Goal: Task Accomplishment & Management: Use online tool/utility

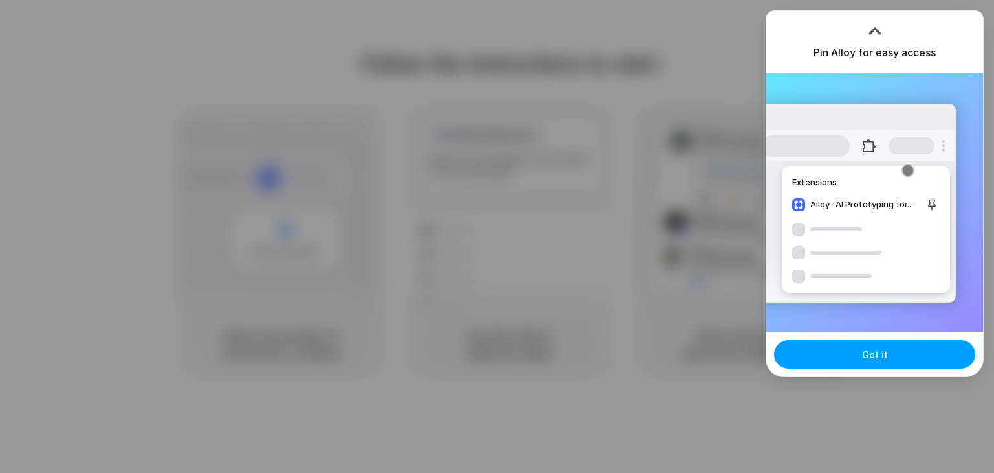
click at [864, 350] on span "Got it" at bounding box center [875, 355] width 26 height 14
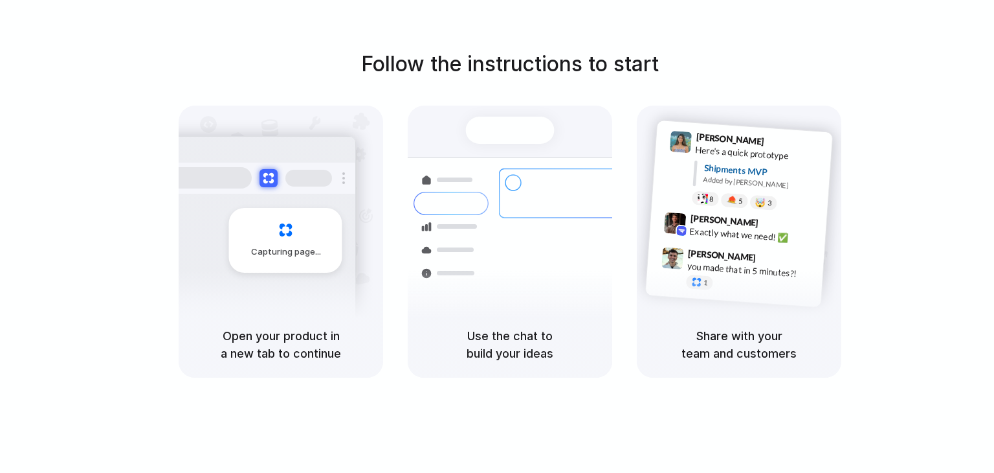
click at [458, 206] on span "Shipments" at bounding box center [459, 203] width 44 height 13
drag, startPoint x: 458, startPoint y: 206, endPoint x: 486, endPoint y: 291, distance: 90.1
click at [486, 291] on div "Shipments" at bounding box center [441, 248] width 95 height 181
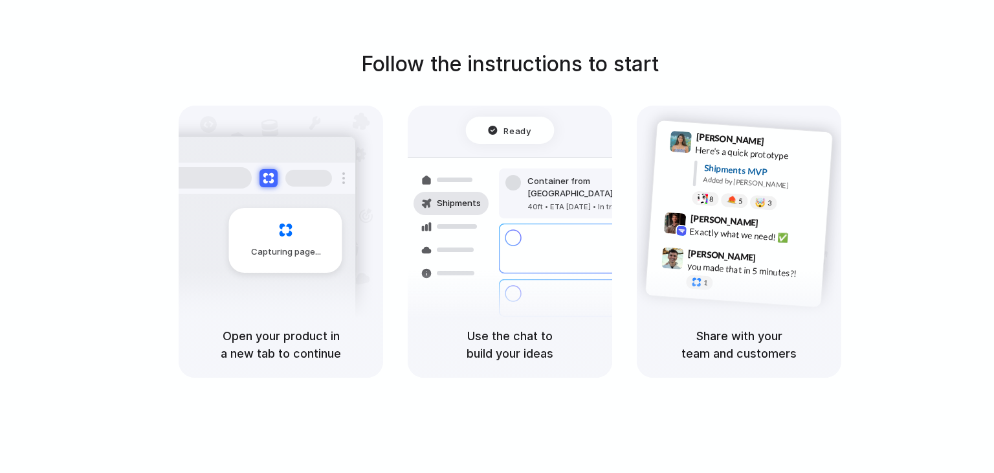
click at [701, 236] on div "[PERSON_NAME] 9:42 AM Exactly what we need! ✅" at bounding box center [752, 230] width 135 height 35
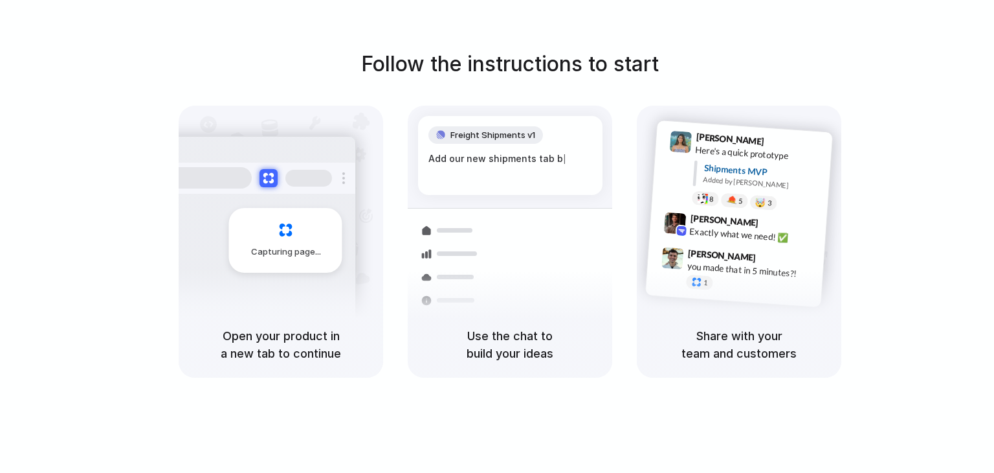
click at [305, 319] on div "Open your product in a new tab to continue" at bounding box center [281, 344] width 205 height 66
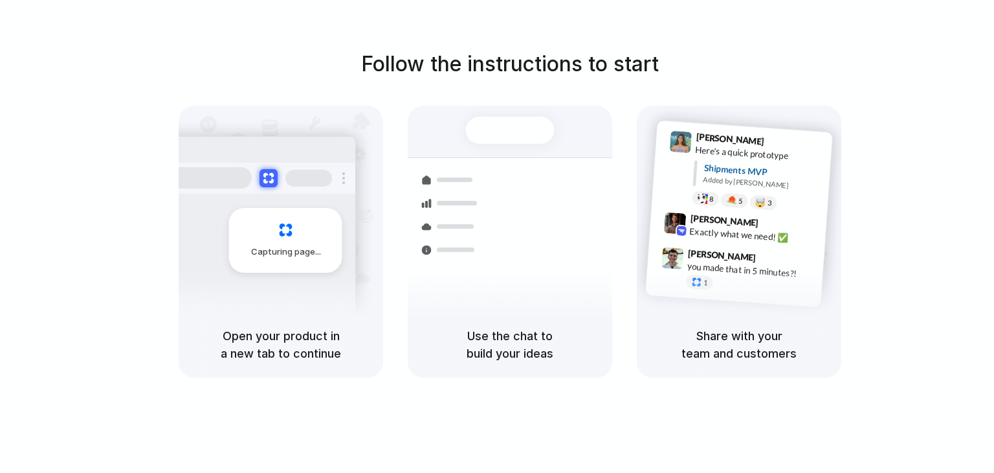
click at [511, 344] on h5 "Use the chat to build your ideas" at bounding box center [510, 344] width 174 height 35
click at [757, 340] on h5 "Share with your team and customers" at bounding box center [740, 344] width 174 height 35
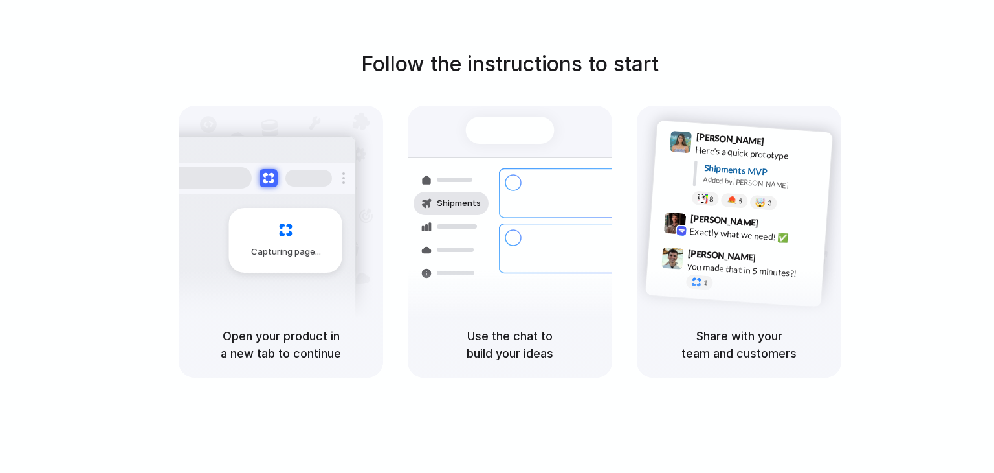
click at [757, 340] on h5 "Share with your team and customers" at bounding box center [740, 344] width 174 height 35
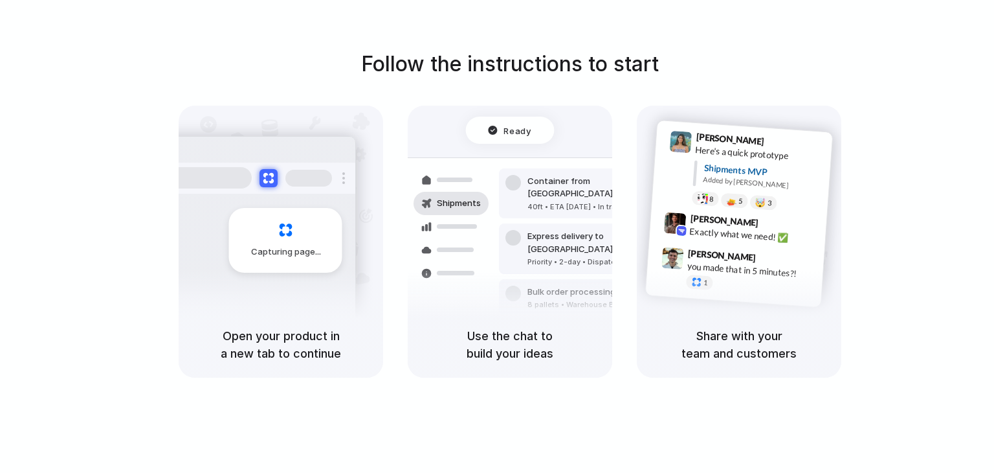
click at [752, 357] on h5 "Share with your team and customers" at bounding box center [740, 344] width 174 height 35
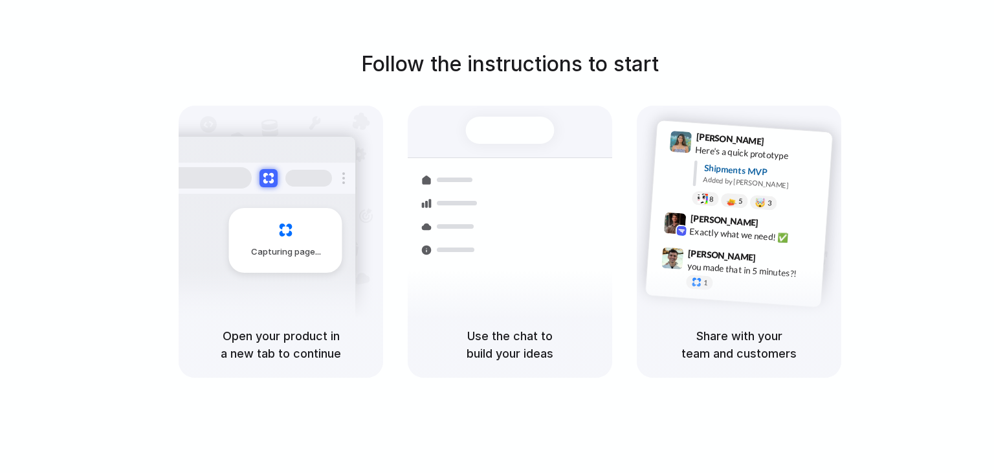
click at [566, 181] on div "Shipments Container from [GEOGRAPHIC_DATA] 40ft • ETA [DATE] • In transit Expre…" at bounding box center [510, 228] width 220 height 224
drag, startPoint x: 566, startPoint y: 181, endPoint x: 479, endPoint y: 127, distance: 102.0
click at [479, 127] on div "Shipments Container from [GEOGRAPHIC_DATA] 40ft • ETA [DATE] • In transit Expre…" at bounding box center [510, 228] width 220 height 224
click at [479, 127] on div at bounding box center [510, 130] width 89 height 27
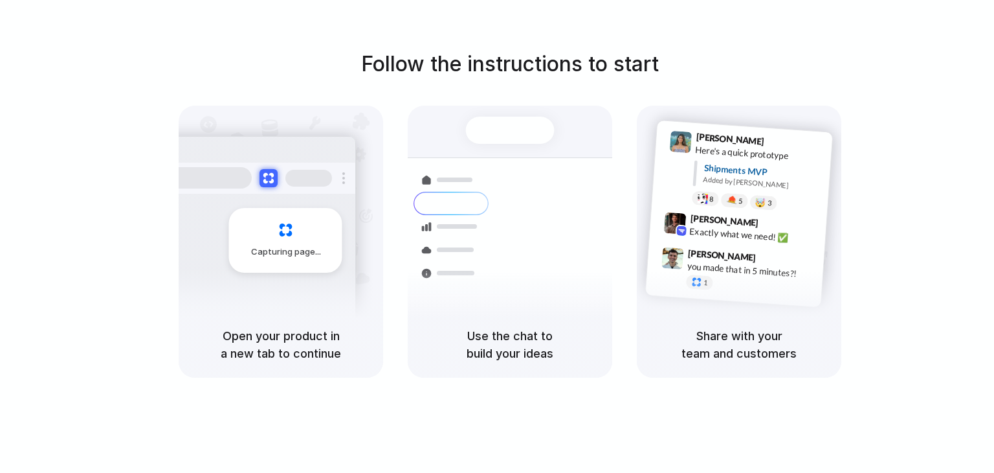
click at [479, 127] on div at bounding box center [510, 130] width 89 height 27
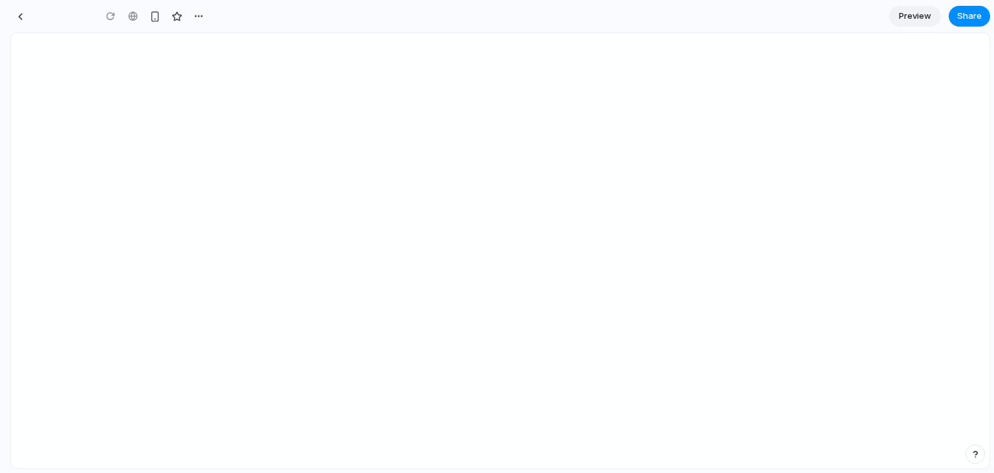
type input "**********"
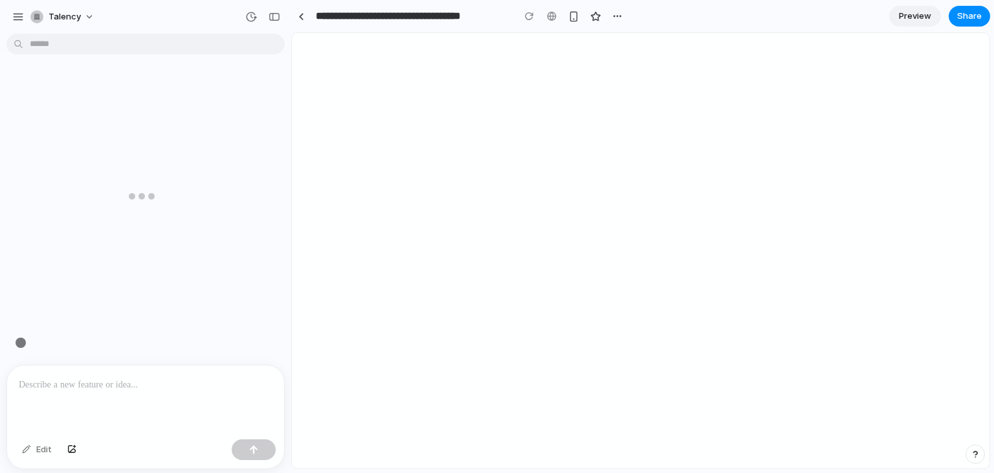
click at [489, 265] on div at bounding box center [641, 250] width 698 height 435
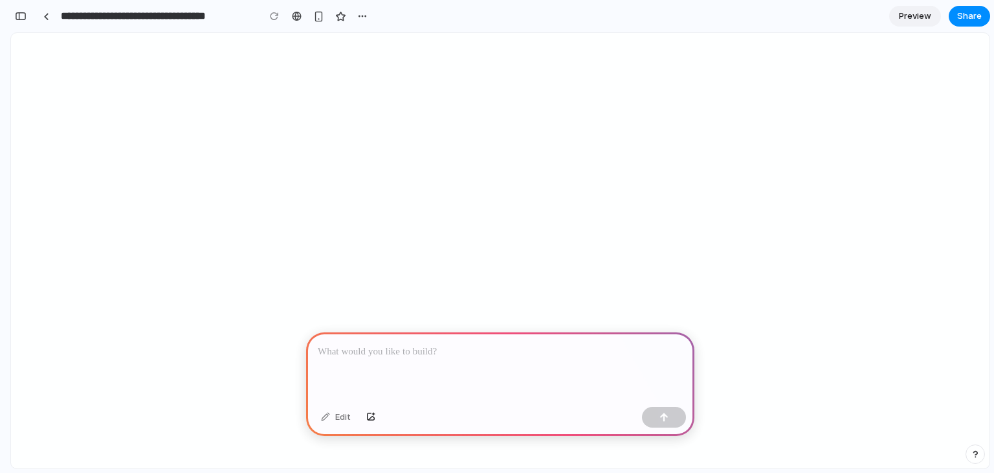
click at [335, 344] on p at bounding box center [500, 352] width 365 height 16
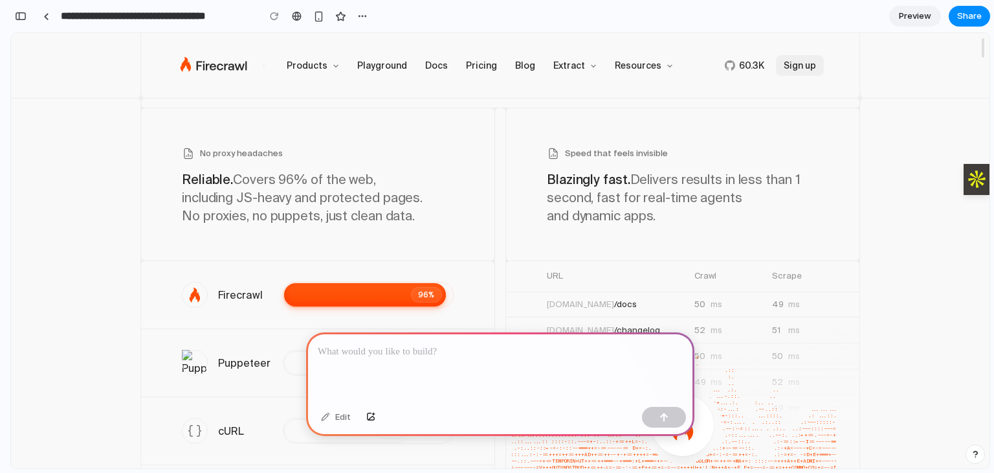
scroll to position [2553, 0]
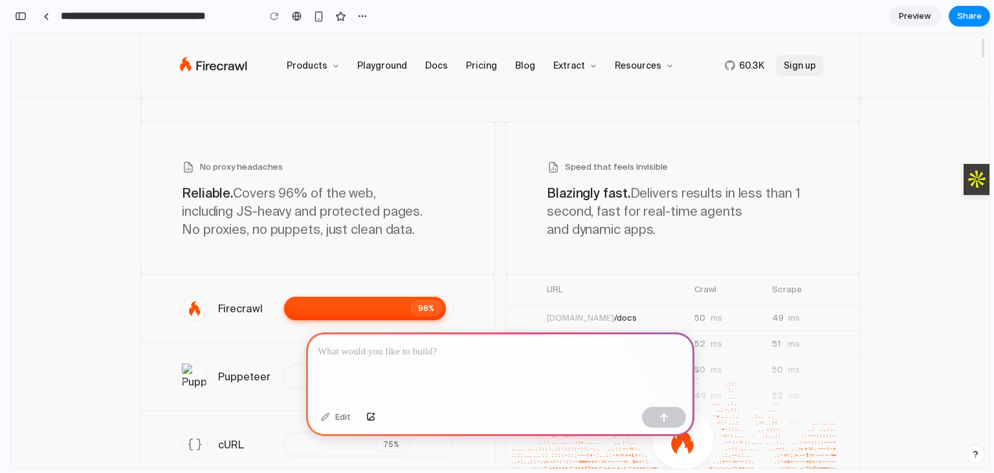
click at [309, 297] on div "96%" at bounding box center [365, 308] width 162 height 23
click at [240, 300] on div "Firecrawl" at bounding box center [240, 308] width 45 height 16
click at [302, 210] on div "No proxy headaches Reliable. Covers 96% of the web, including JS-heavy and prot…" at bounding box center [317, 197] width 355 height 153
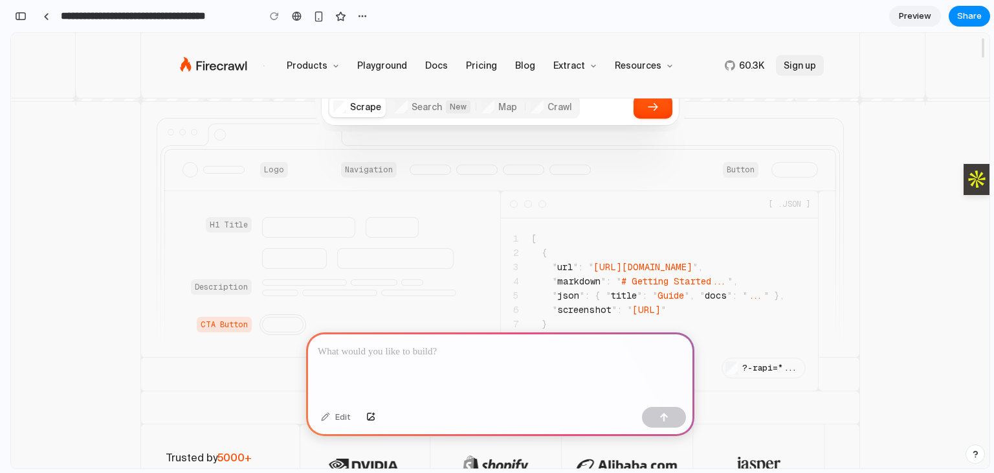
scroll to position [0, 0]
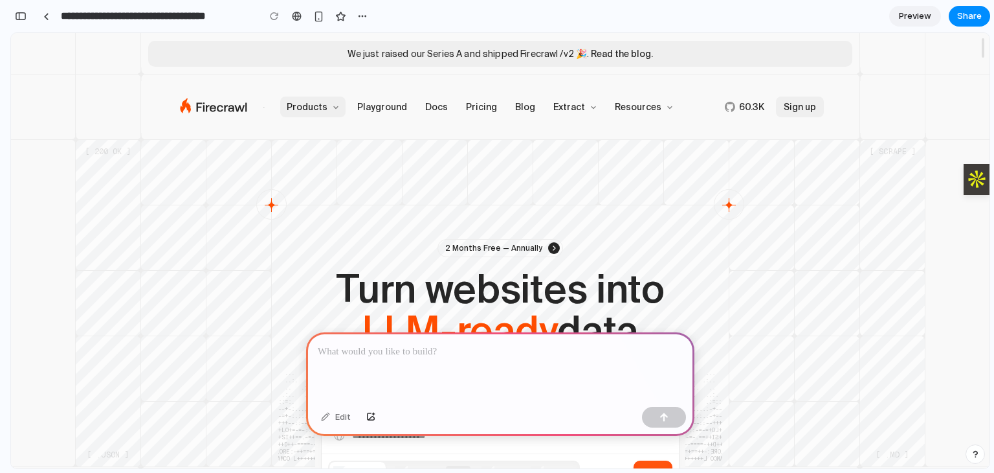
click at [340, 105] on link "Products" at bounding box center [312, 106] width 65 height 21
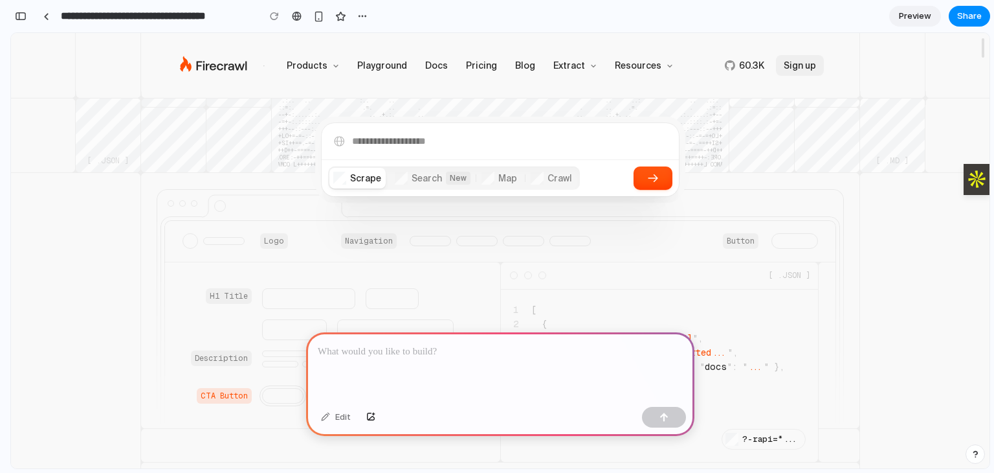
scroll to position [295, 0]
click at [394, 149] on label at bounding box center [500, 140] width 357 height 37
click at [394, 148] on input "text" at bounding box center [510, 140] width 317 height 16
click at [394, 149] on label at bounding box center [500, 140] width 357 height 37
click at [394, 148] on input "text" at bounding box center [510, 140] width 317 height 16
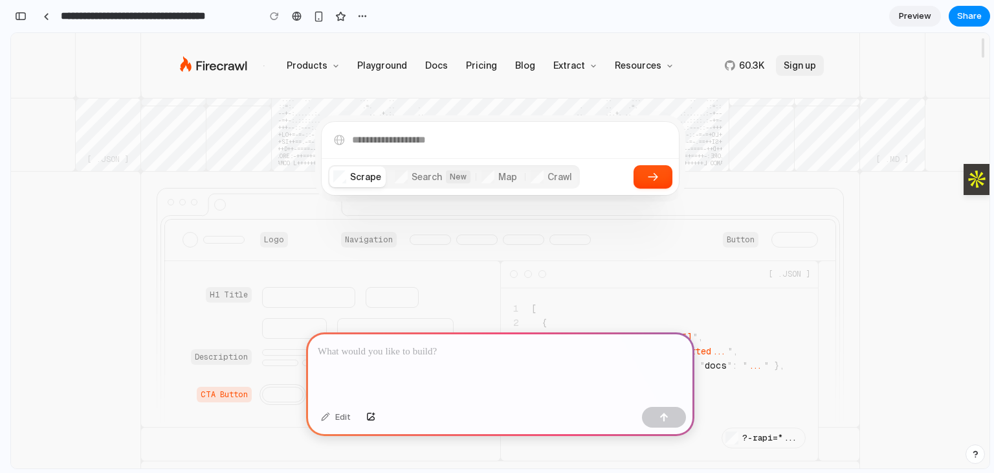
click at [394, 149] on label at bounding box center [500, 140] width 357 height 37
click at [394, 148] on input "text" at bounding box center [510, 140] width 317 height 16
type input "*"
click at [916, 12] on span "Preview" at bounding box center [915, 16] width 32 height 13
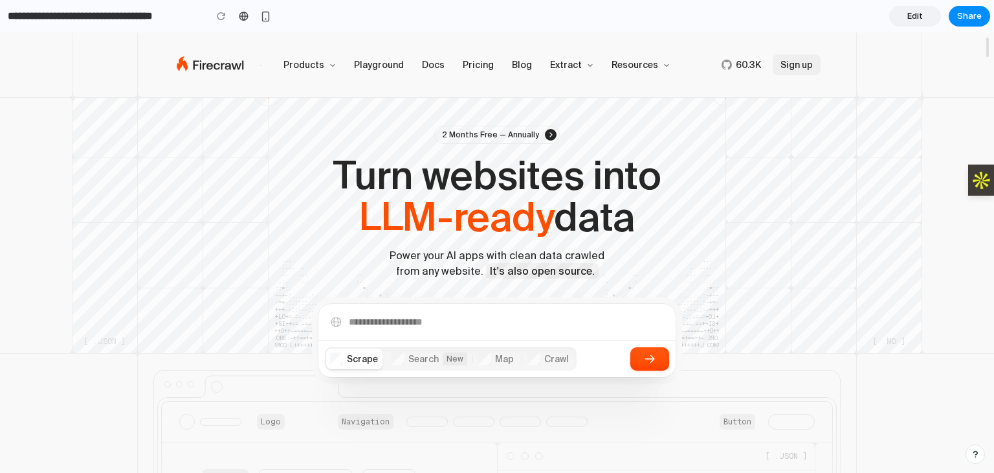
scroll to position [113, 0]
click at [430, 324] on input "text" at bounding box center [507, 321] width 317 height 16
type input "***"
click at [444, 346] on div "Scrape Search New Map Crawl" at bounding box center [451, 357] width 252 height 23
click at [428, 359] on span "Search" at bounding box center [424, 358] width 38 height 13
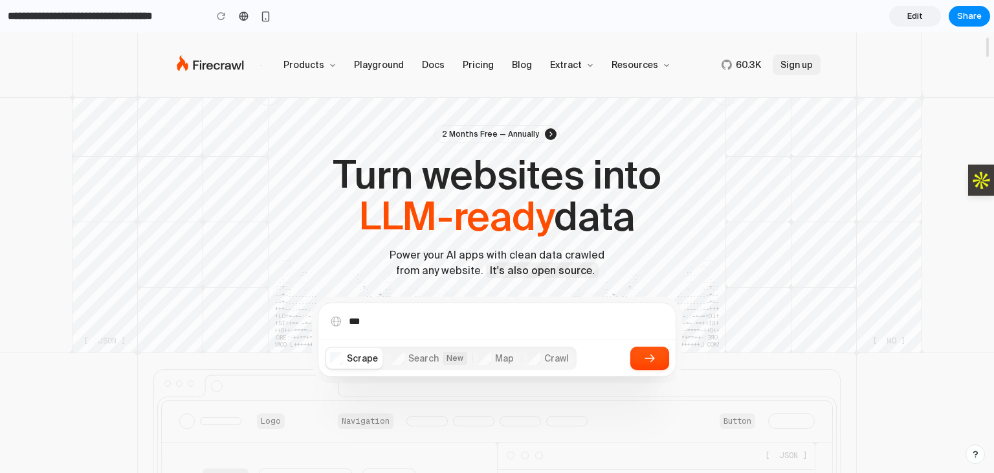
click at [508, 358] on span "Map" at bounding box center [504, 358] width 27 height 13
click at [656, 357] on icon "Start scraping" at bounding box center [650, 358] width 13 height 13
click at [570, 134] on div "2 Months Free — Annually Turn websites into LLM-ready data Power your AI apps w…" at bounding box center [497, 201] width 720 height 153
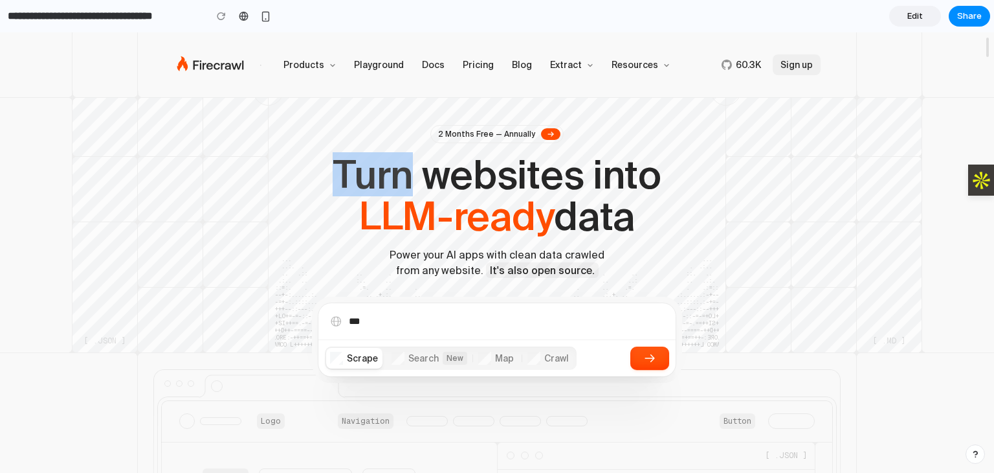
drag, startPoint x: 570, startPoint y: 134, endPoint x: 535, endPoint y: 130, distance: 35.2
click at [535, 130] on div "2 Months Free — Annually Turn websites into LLM-ready data Power your AI apps w…" at bounding box center [497, 201] width 720 height 153
click at [535, 130] on div "2 Months Free — Annually" at bounding box center [486, 134] width 107 height 13
click at [493, 183] on h1 "Turn websites into LLM-ready data" at bounding box center [497, 194] width 699 height 83
click at [572, 67] on span "Extract" at bounding box center [566, 64] width 37 height 13
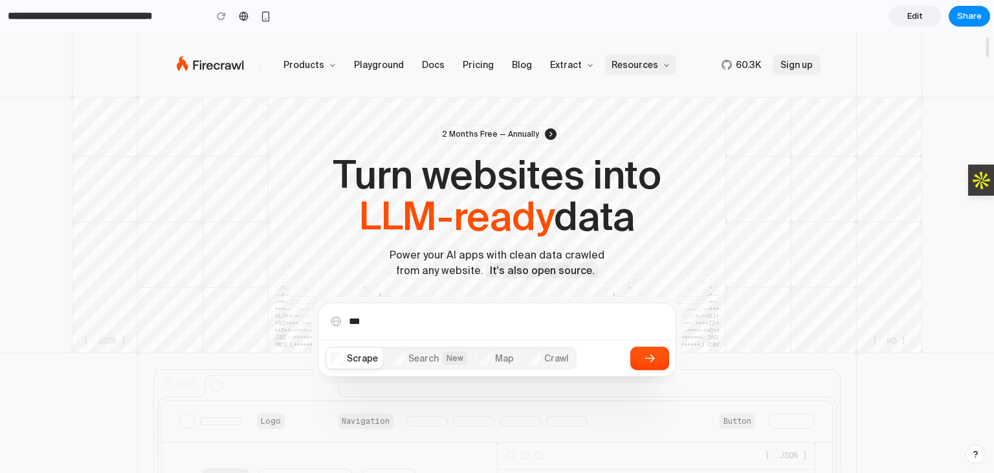
click at [625, 67] on span "Resources" at bounding box center [635, 64] width 52 height 13
click at [160, 8] on input "**********" at bounding box center [103, 16] width 196 height 23
click at [243, 22] on link at bounding box center [243, 15] width 19 height 19
click at [918, 14] on span "Edit" at bounding box center [916, 16] width 16 height 13
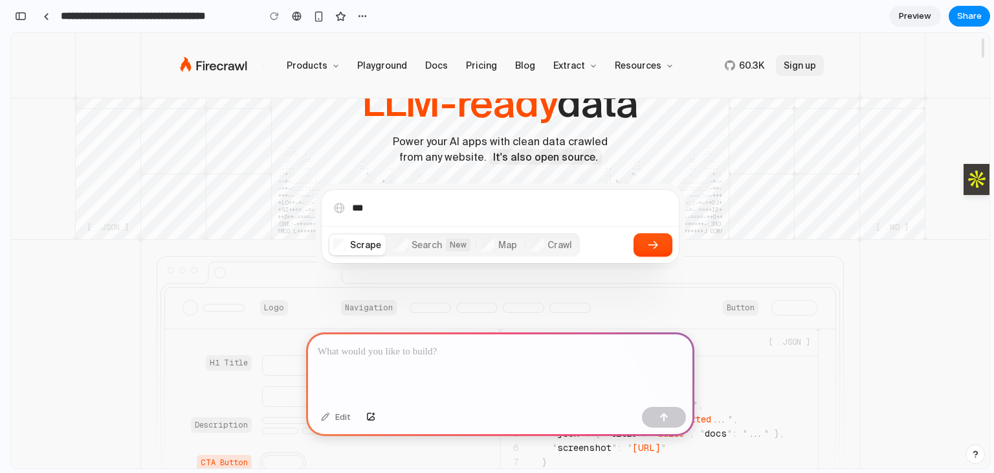
scroll to position [233, 0]
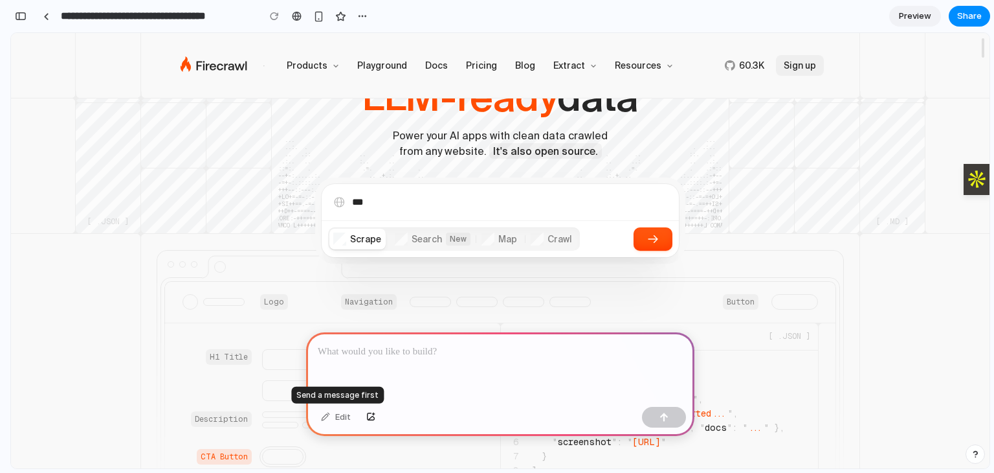
click at [335, 418] on div "Edit" at bounding box center [336, 417] width 43 height 21
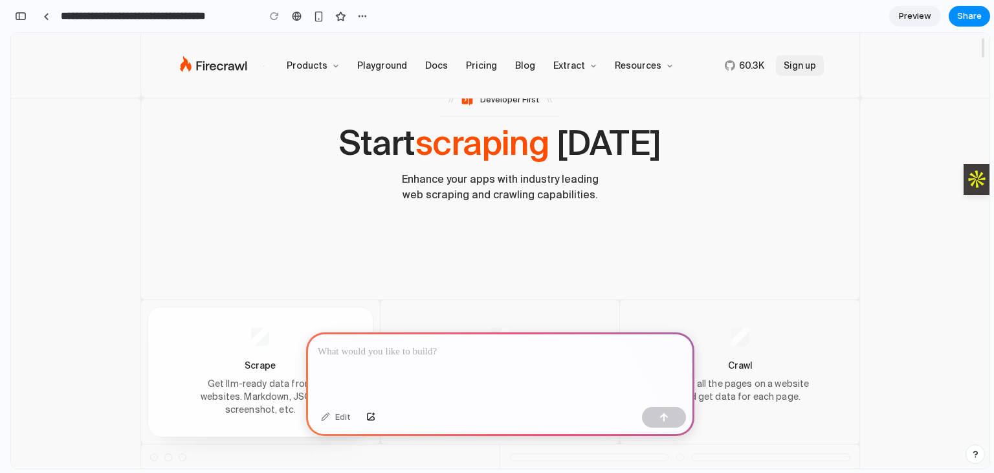
scroll to position [1154, 0]
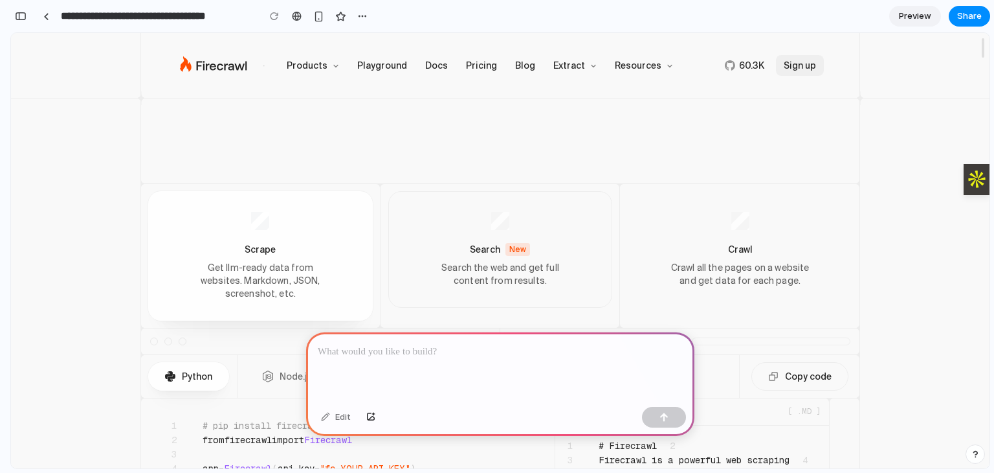
click at [504, 259] on button "Search New Search the web and get full content from results." at bounding box center [500, 249] width 225 height 117
click at [673, 247] on div "Crawl" at bounding box center [740, 249] width 225 height 13
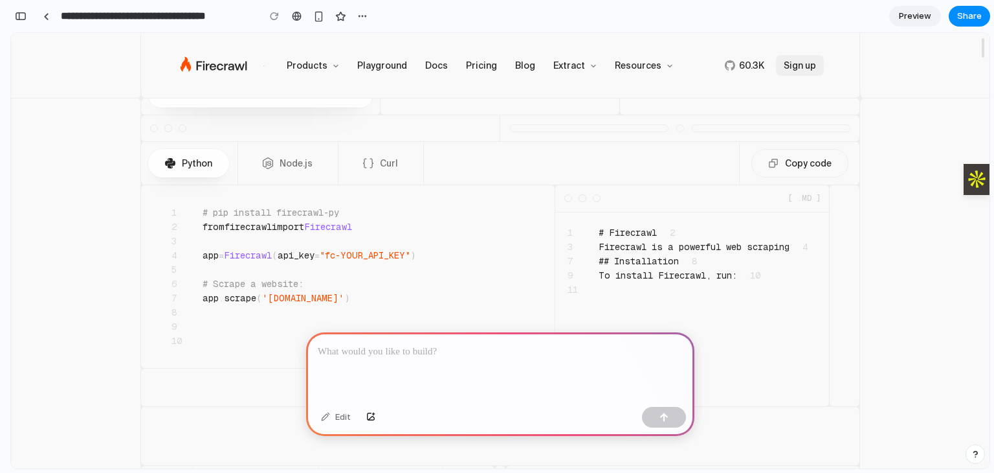
scroll to position [1369, 0]
click at [448, 368] on div at bounding box center [500, 366] width 388 height 69
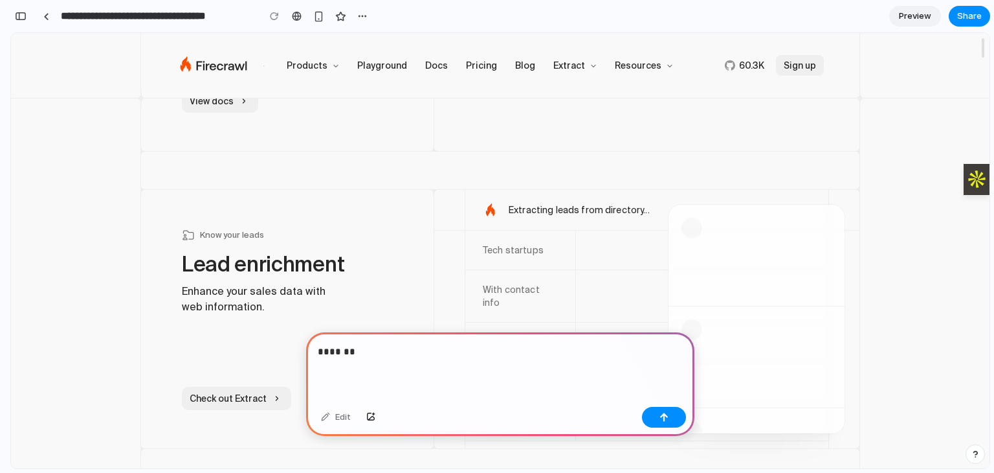
scroll to position [7567, 0]
click at [490, 189] on div "Extracting leads from directory..." at bounding box center [647, 209] width 427 height 41
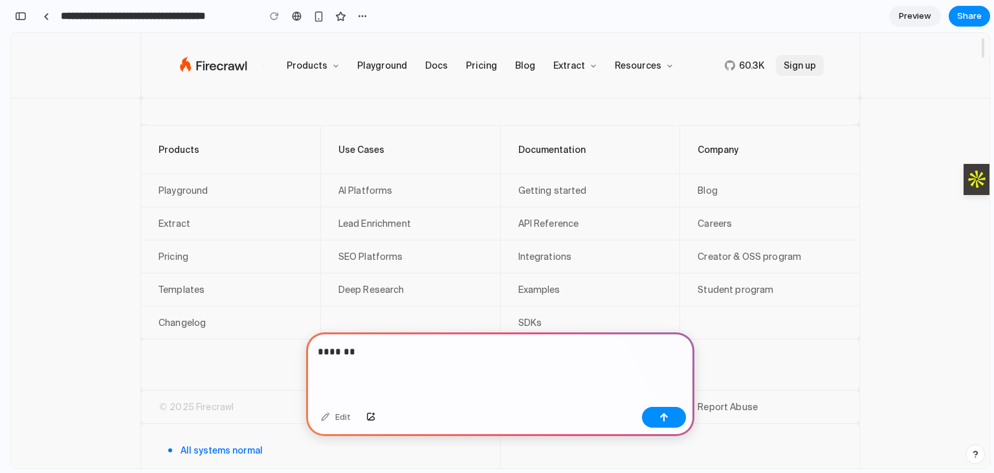
scroll to position [11213, 0]
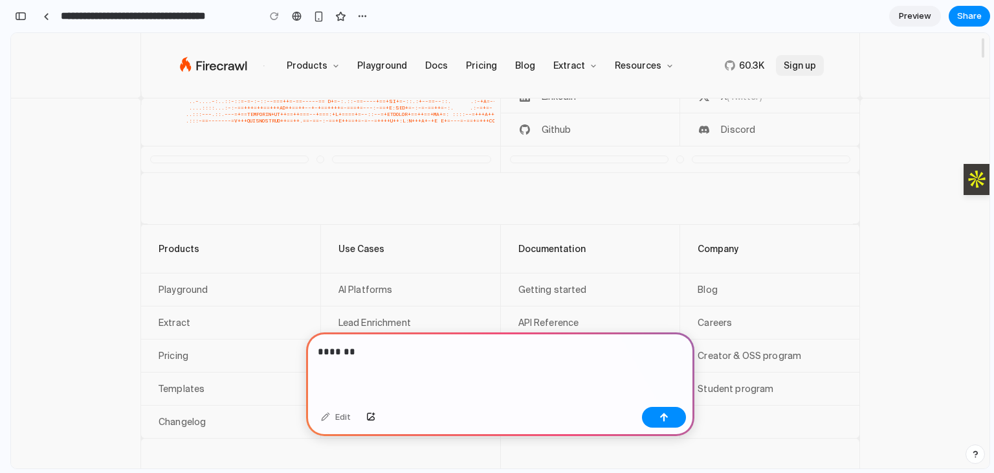
click at [386, 360] on div "*******" at bounding box center [500, 366] width 388 height 69
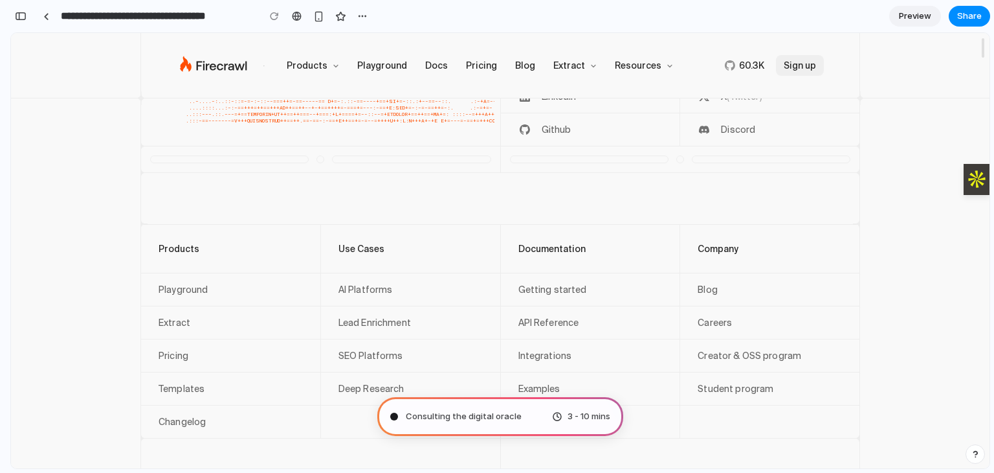
scroll to position [11312, 0]
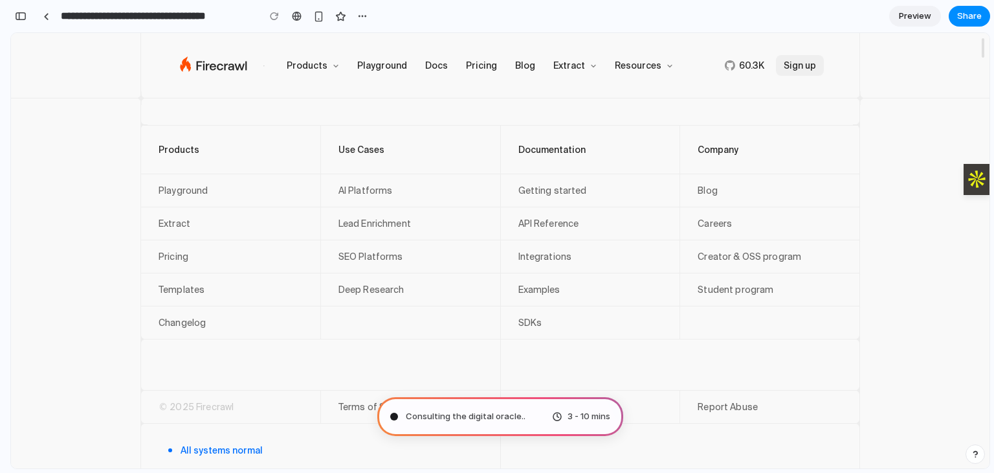
click at [559, 417] on div "3 - 10 mins" at bounding box center [581, 416] width 58 height 13
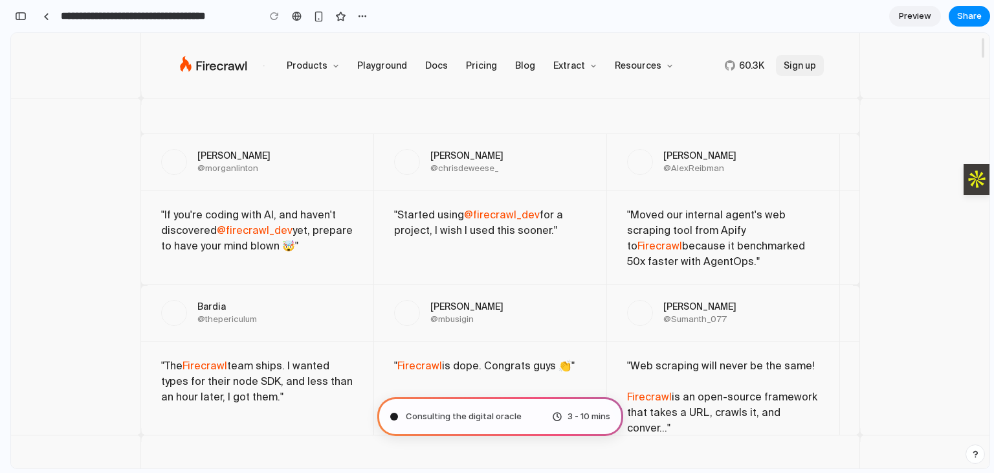
scroll to position [6444, 0]
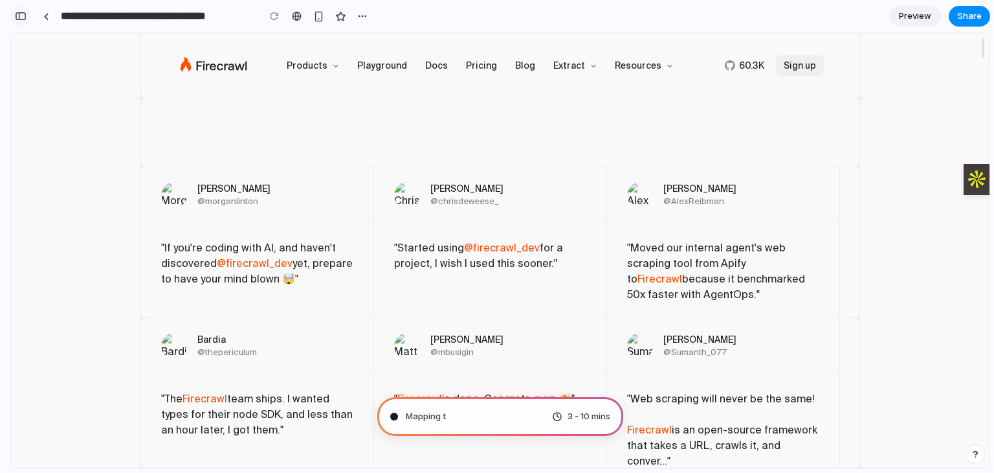
click at [20, 12] on div "button" at bounding box center [21, 16] width 12 height 9
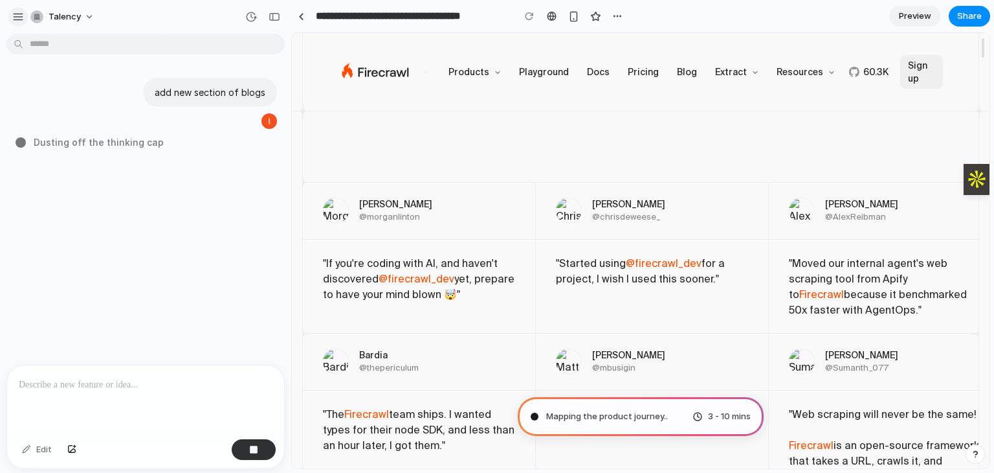
click at [11, 18] on button "button" at bounding box center [17, 16] width 19 height 19
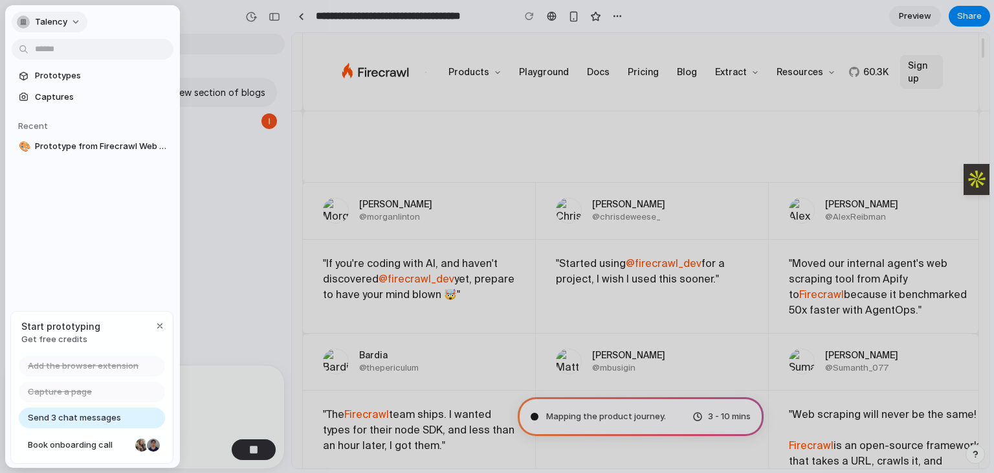
type input "**********"
click at [158, 324] on div "button" at bounding box center [160, 325] width 10 height 10
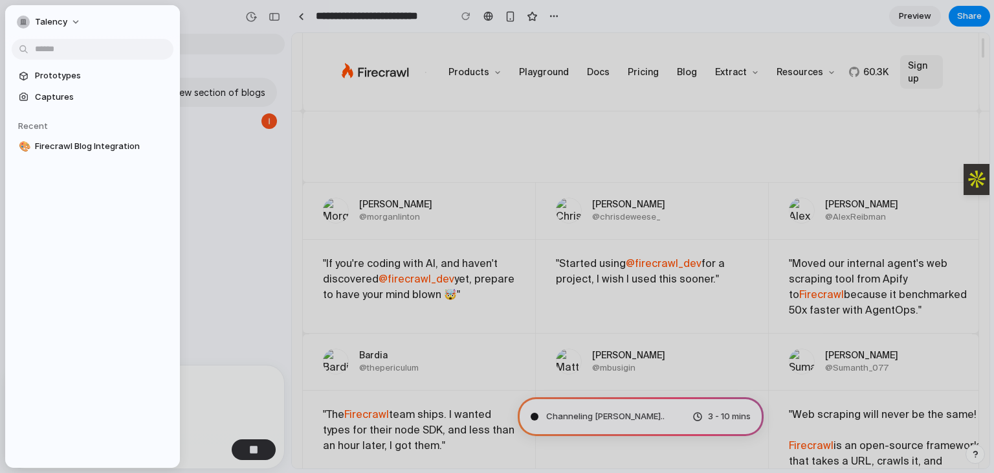
click at [224, 311] on div at bounding box center [497, 236] width 994 height 473
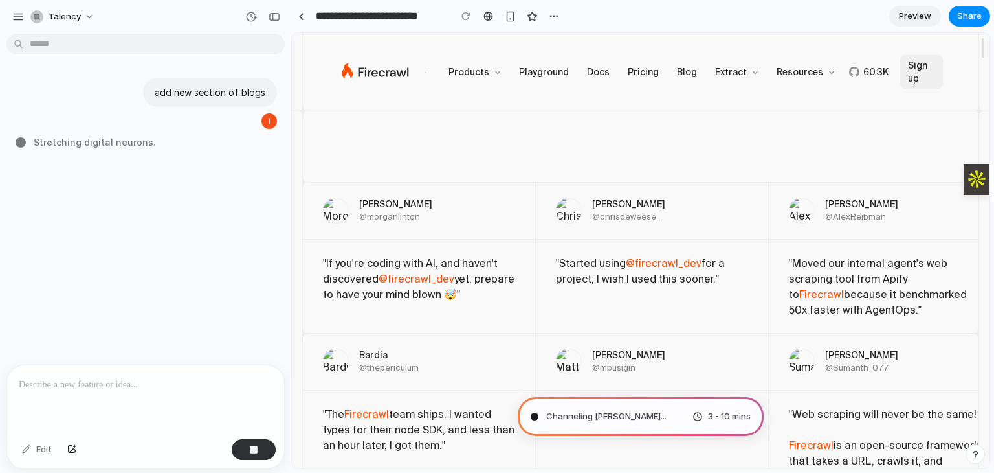
click at [85, 137] on span "Stretching digital neurons ." at bounding box center [95, 142] width 122 height 14
click at [85, 137] on span "Stretching digital neurons .." at bounding box center [96, 142] width 125 height 14
click at [85, 137] on span "Stretching digital neurons ..." at bounding box center [98, 142] width 128 height 14
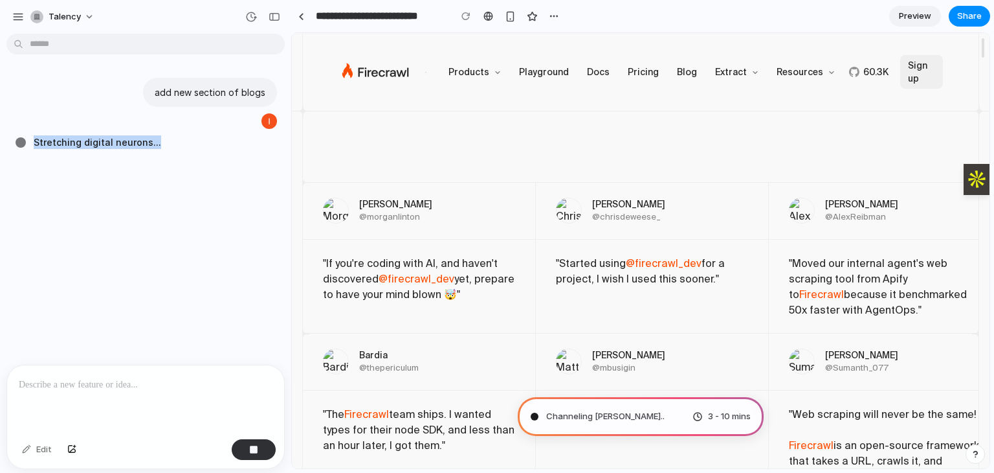
click at [85, 137] on span "Stretching digital neurons ..." at bounding box center [98, 142] width 128 height 14
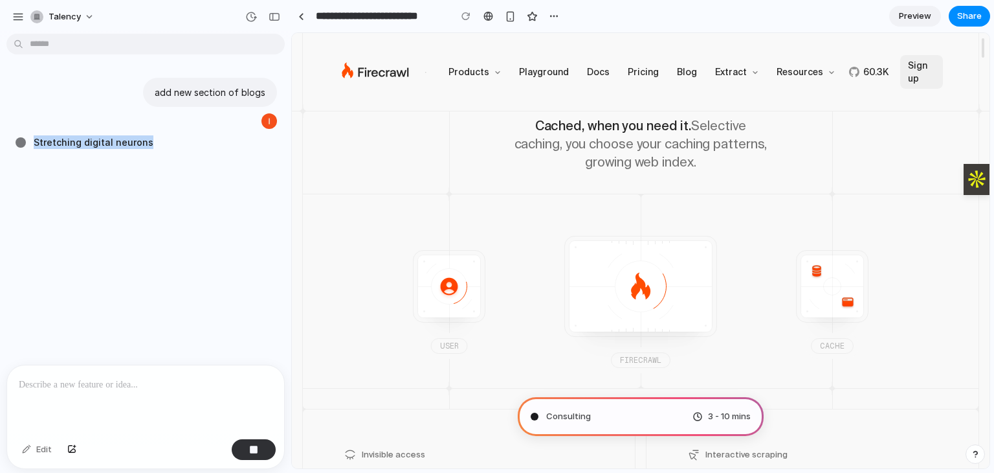
scroll to position [4242, 0]
drag, startPoint x: 627, startPoint y: 245, endPoint x: 677, endPoint y: 260, distance: 52.2
click at [677, 260] on div at bounding box center [641, 285] width 142 height 91
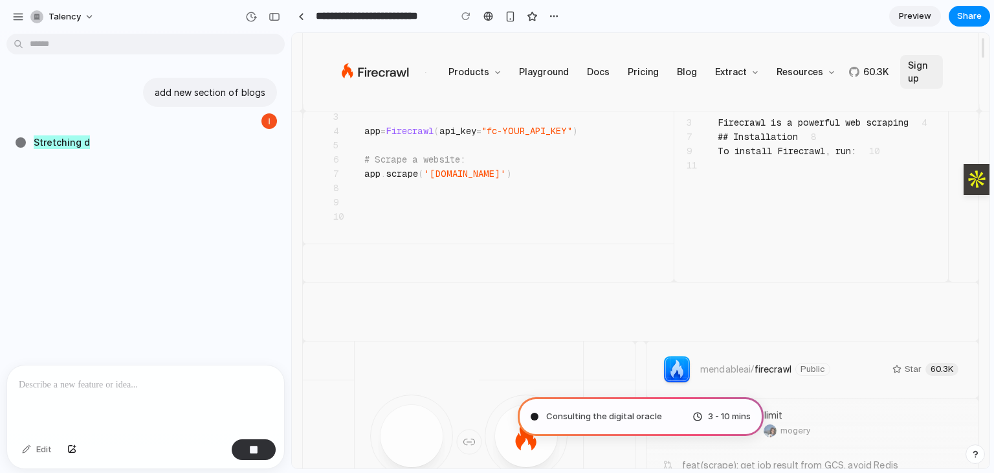
scroll to position [1319, 0]
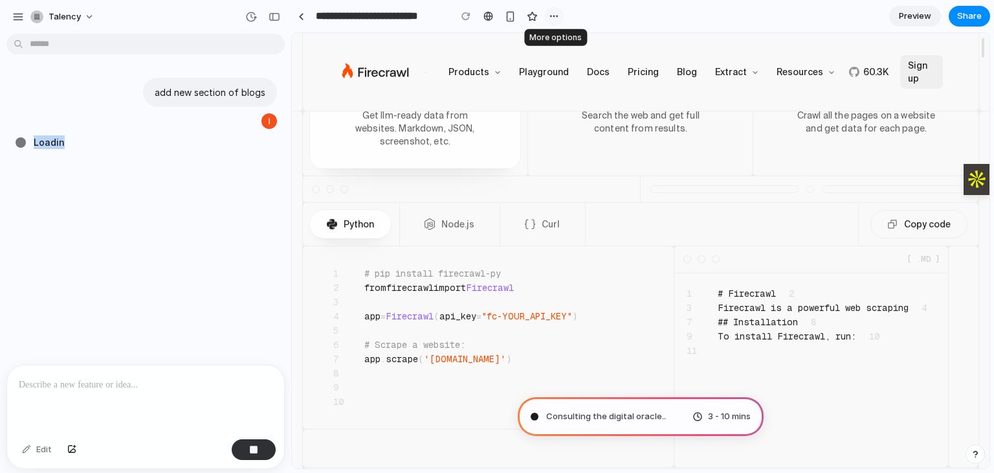
click at [549, 21] on div "button" at bounding box center [554, 16] width 10 height 10
click at [276, 12] on div "button" at bounding box center [275, 16] width 12 height 9
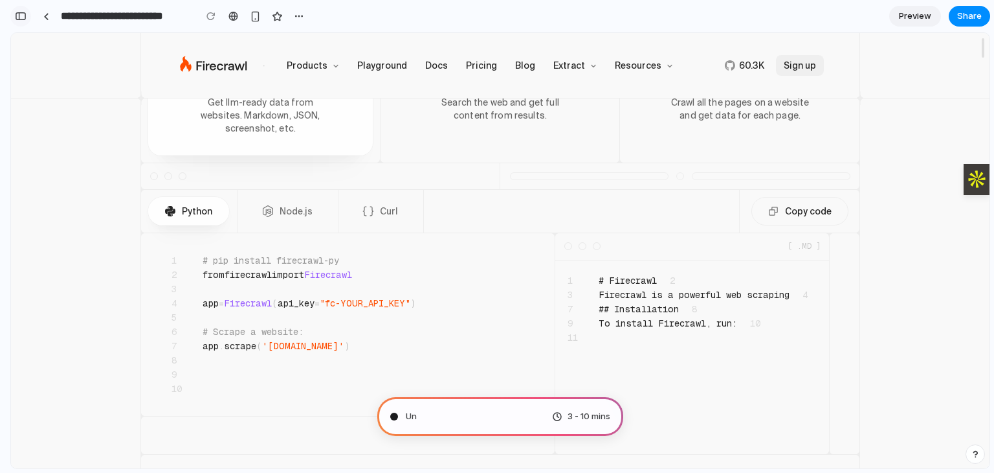
click at [20, 15] on div "button" at bounding box center [21, 16] width 12 height 9
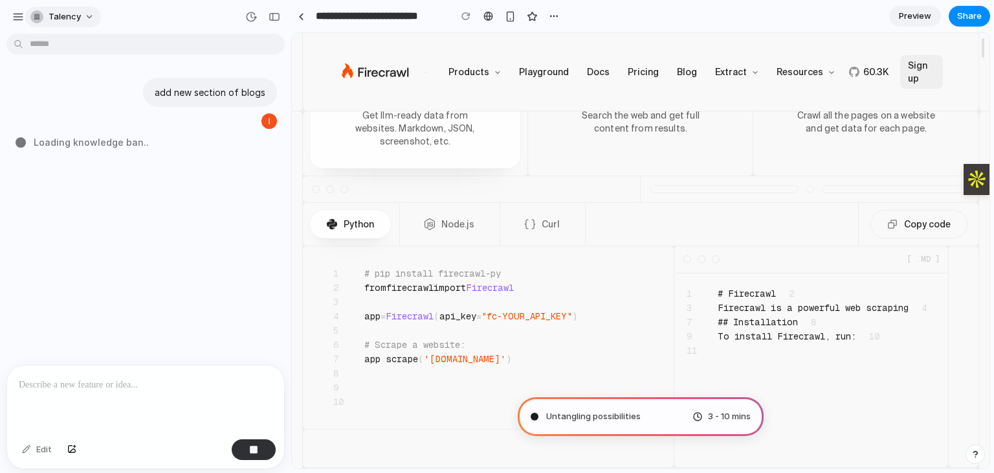
click at [84, 6] on button "talency" at bounding box center [63, 16] width 76 height 21
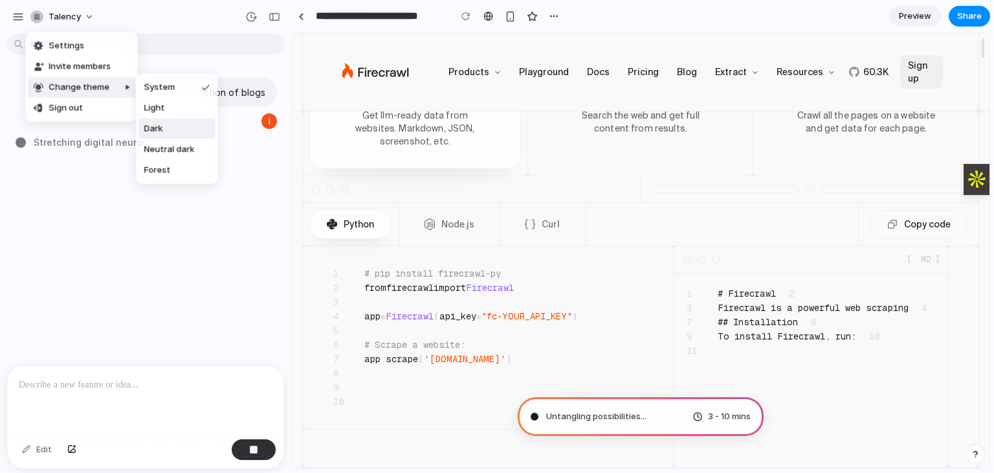
click at [175, 130] on li "Dark" at bounding box center [177, 128] width 76 height 21
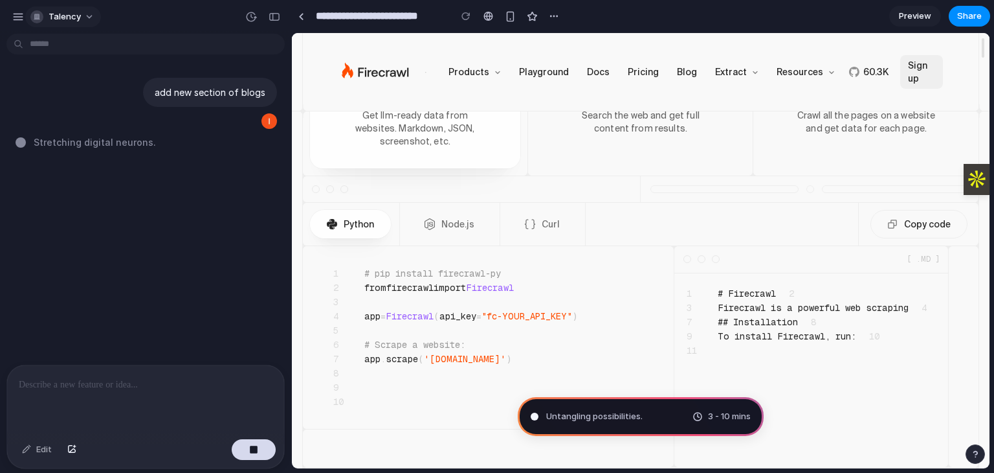
click at [74, 14] on span "talency" at bounding box center [65, 16] width 32 height 13
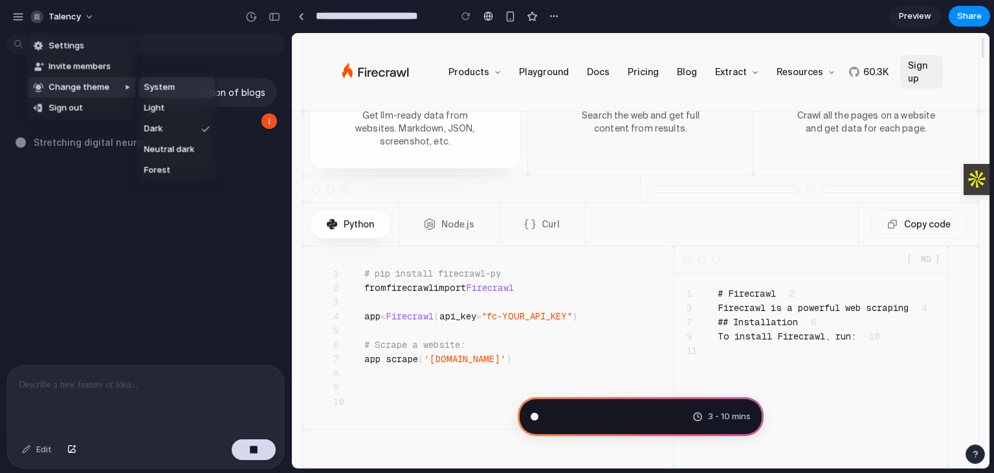
click at [174, 92] on li "System" at bounding box center [177, 87] width 76 height 21
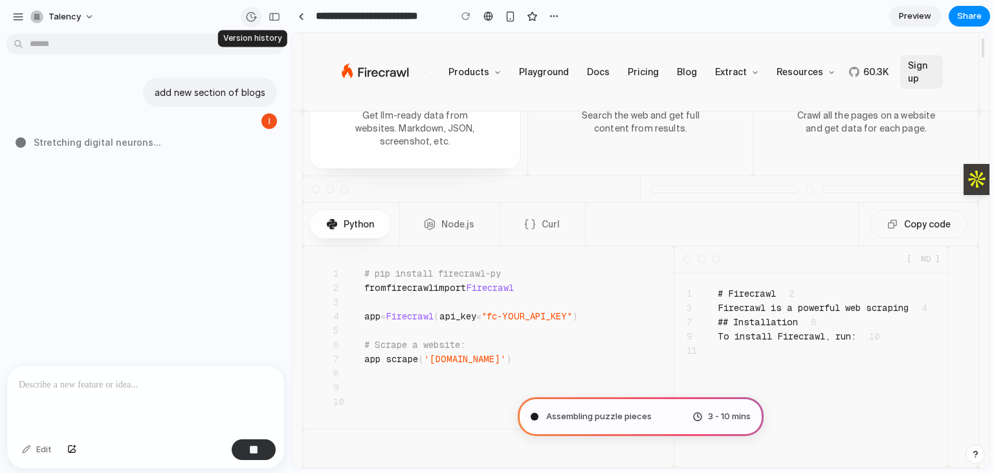
click at [243, 21] on button "button" at bounding box center [251, 16] width 21 height 21
click at [451, 210] on button "Node.js" at bounding box center [450, 224] width 85 height 28
click at [542, 210] on button "Curl" at bounding box center [543, 224] width 70 height 28
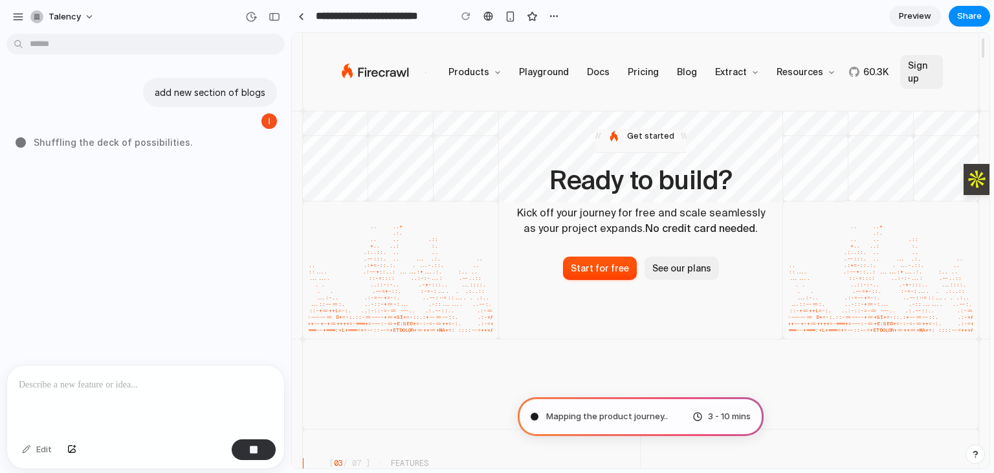
scroll to position [3065, 0]
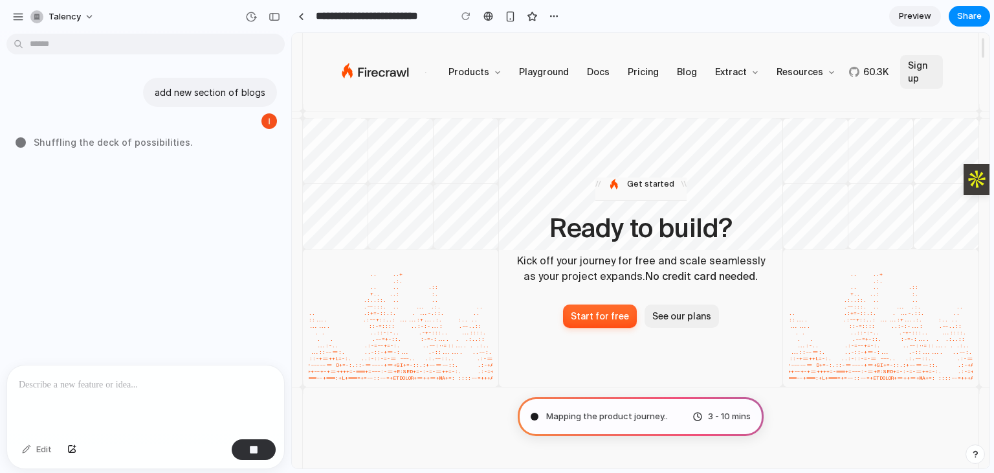
click at [594, 304] on div "button" at bounding box center [600, 315] width 74 height 23
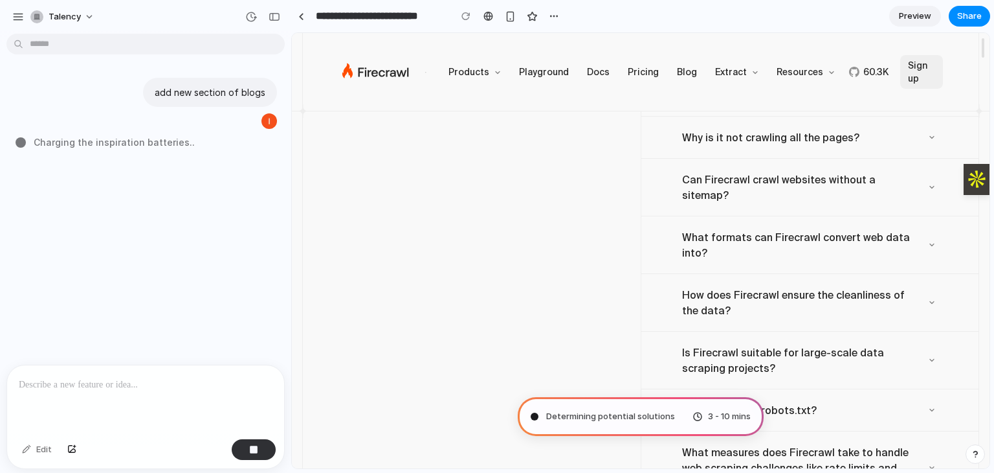
scroll to position [10120, 0]
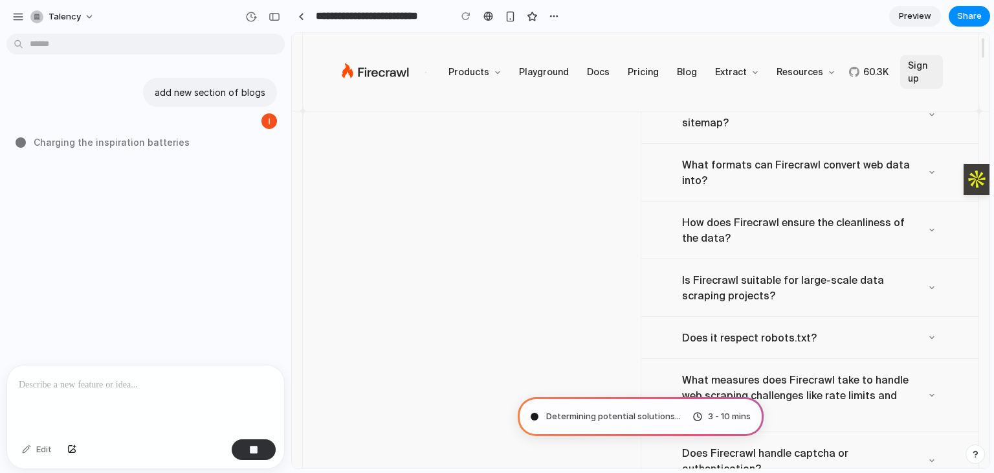
click at [783, 272] on div "Is Firecrawl suitable for large-scale data scraping projects?" at bounding box center [799, 287] width 234 height 31
click at [810, 214] on div "How does Firecrawl ensure the cleanliness of the data?" at bounding box center [799, 229] width 234 height 31
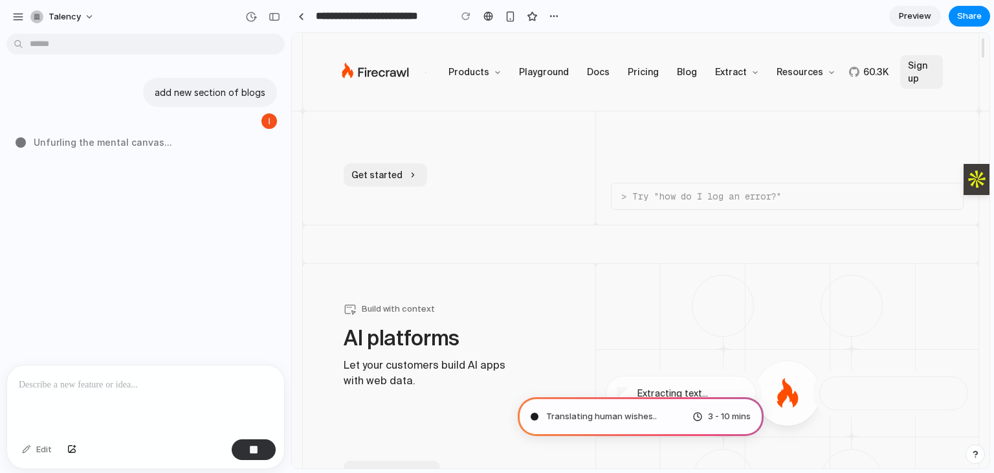
scroll to position [8103, 0]
drag, startPoint x: 723, startPoint y: 269, endPoint x: 757, endPoint y: 240, distance: 45.1
click at [757, 263] on div "Extracting text..." at bounding box center [788, 263] width 384 height 0
drag, startPoint x: 781, startPoint y: 356, endPoint x: 718, endPoint y: 276, distance: 101.8
click at [718, 263] on div "Extracting text..." at bounding box center [788, 263] width 384 height 0
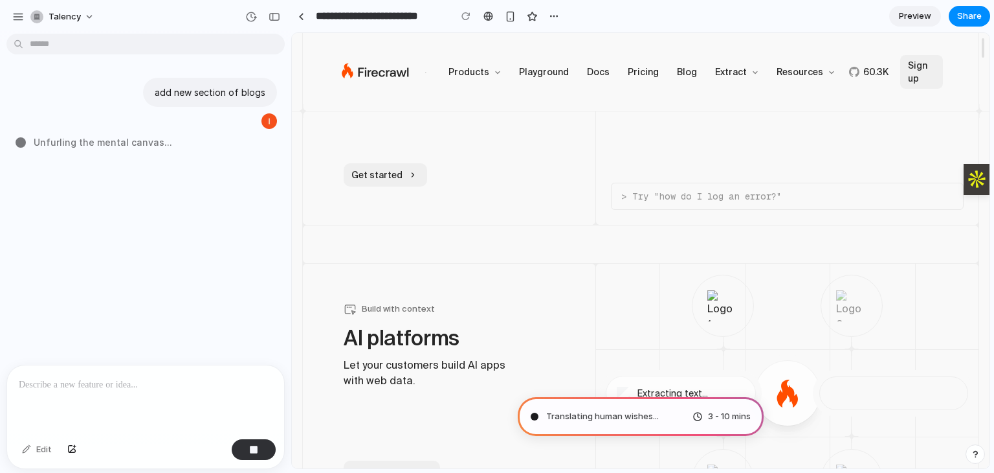
click at [718, 276] on div at bounding box center [788, 393] width 256 height 260
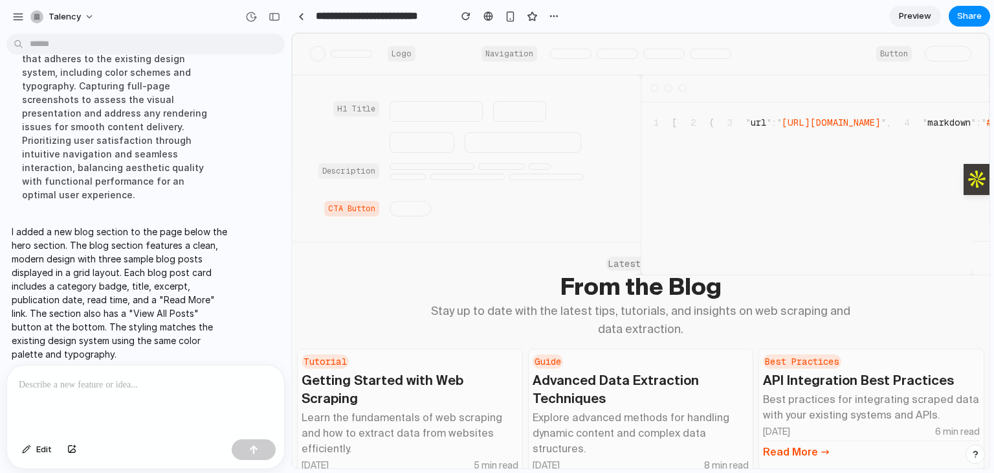
scroll to position [0, 0]
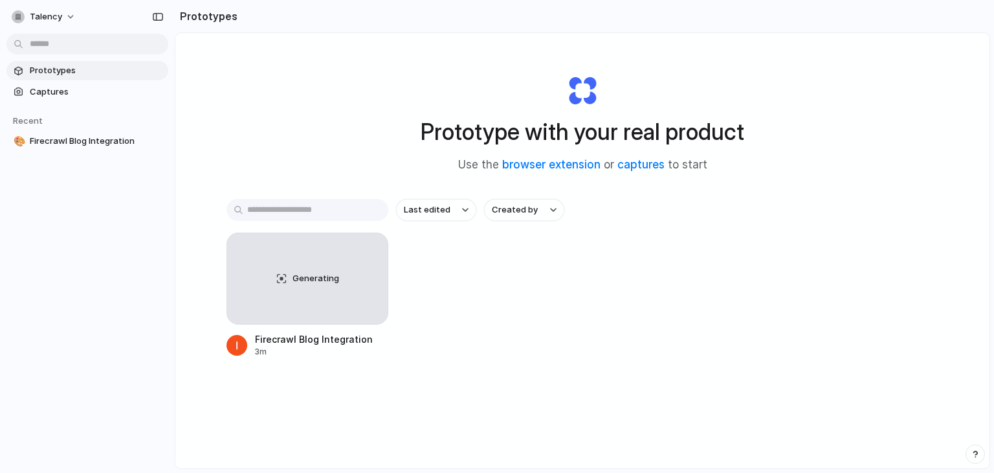
click at [104, 73] on span "Prototypes" at bounding box center [96, 70] width 133 height 13
click at [624, 164] on link "captures" at bounding box center [641, 164] width 47 height 13
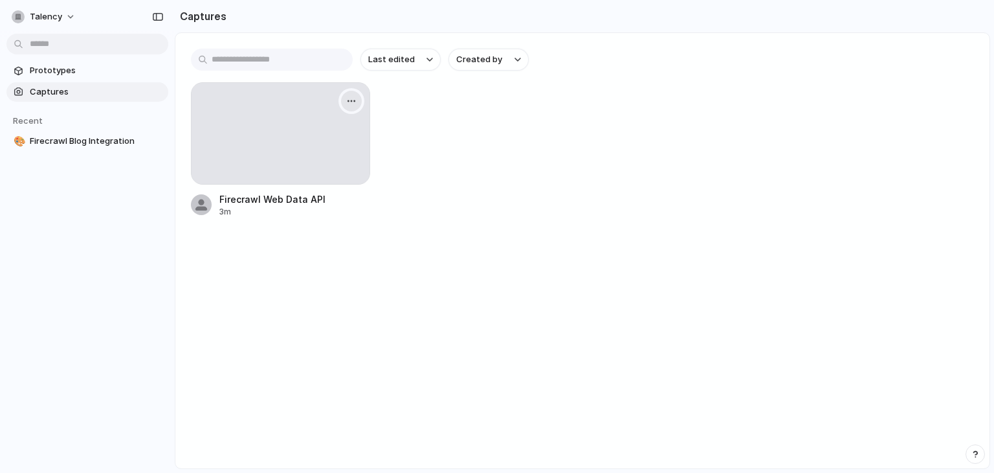
click at [357, 99] on button "button" at bounding box center [351, 101] width 21 height 21
click at [407, 69] on button "Last edited" at bounding box center [401, 60] width 80 height 22
click at [493, 57] on span "Created by" at bounding box center [479, 59] width 46 height 13
drag, startPoint x: 635, startPoint y: 74, endPoint x: 549, endPoint y: -56, distance: 156.6
